Goal: Information Seeking & Learning: Learn about a topic

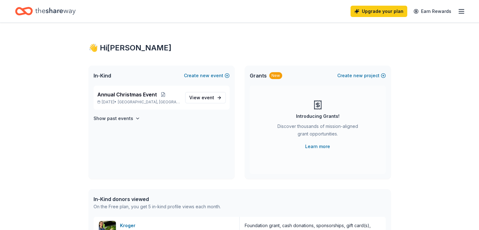
click at [75, 7] on icon "Home" at bounding box center [55, 11] width 40 height 13
click at [71, 8] on icon "Home" at bounding box center [55, 11] width 40 height 13
click at [211, 90] on div "Annual Christmas Event [DATE] • [GEOGRAPHIC_DATA], [GEOGRAPHIC_DATA] View event" at bounding box center [161, 98] width 136 height 24
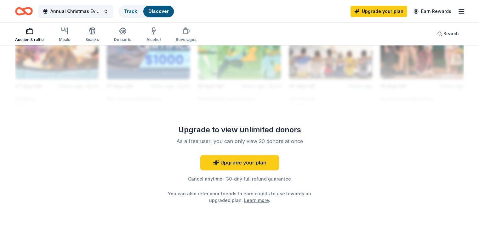
scroll to position [535, 0]
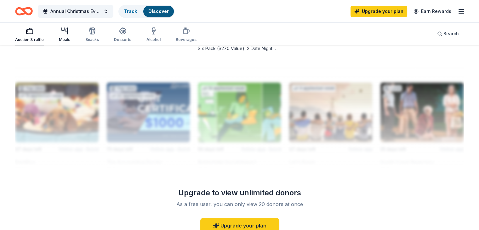
click at [67, 29] on icon "button" at bounding box center [67, 31] width 2 height 6
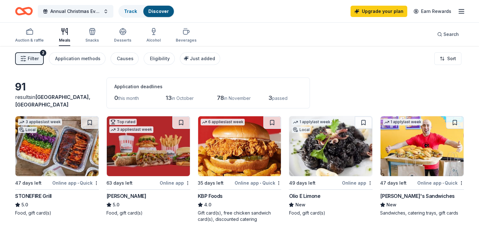
click at [42, 54] on button "Filter 2" at bounding box center [29, 58] width 29 height 13
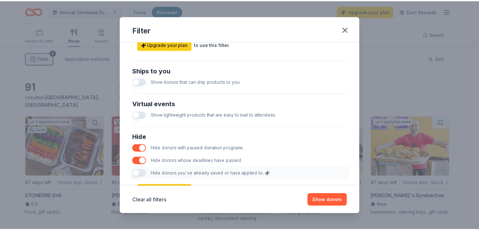
scroll to position [312, 0]
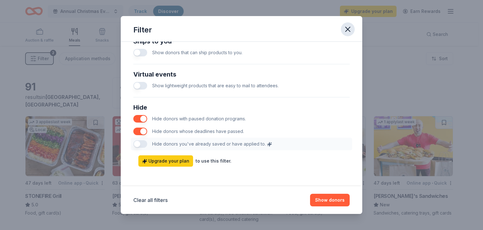
click at [352, 33] on button "button" at bounding box center [348, 29] width 14 height 14
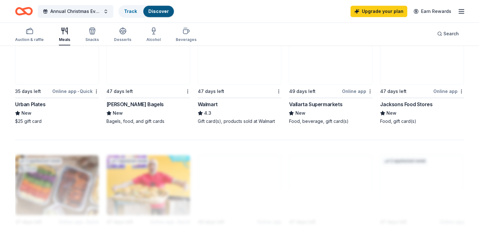
scroll to position [472, 0]
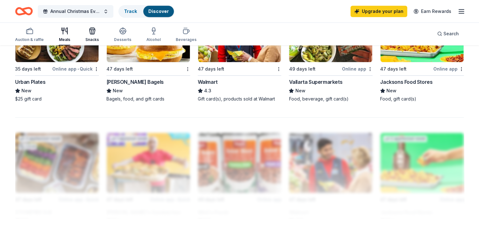
click at [95, 31] on icon "button" at bounding box center [92, 32] width 6 height 4
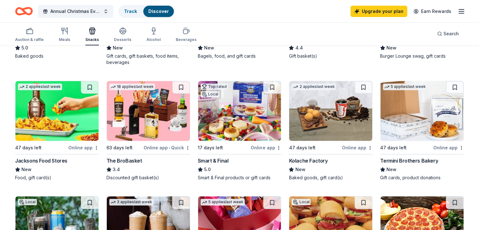
scroll to position [283, 0]
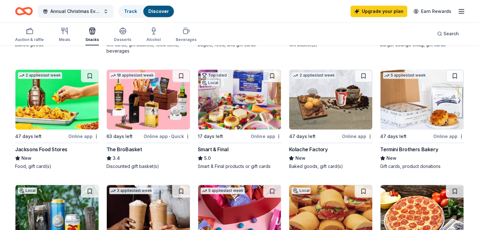
drag, startPoint x: 361, startPoint y: 131, endPoint x: 341, endPoint y: 156, distance: 31.6
click at [341, 156] on div "New" at bounding box center [331, 158] width 84 height 8
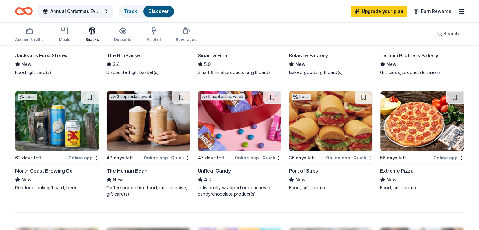
scroll to position [378, 0]
